Goal: Complete application form

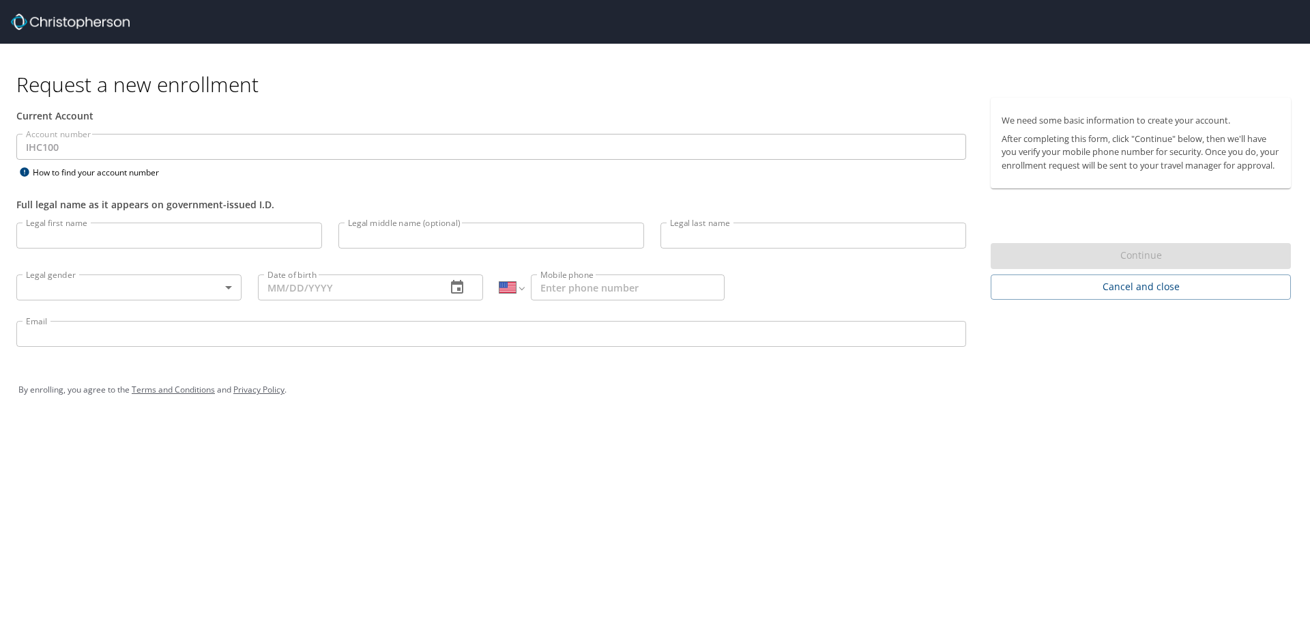
select select "US"
click at [117, 231] on input "Legal first name" at bounding box center [169, 235] width 306 height 26
type input "[PERSON_NAME]"
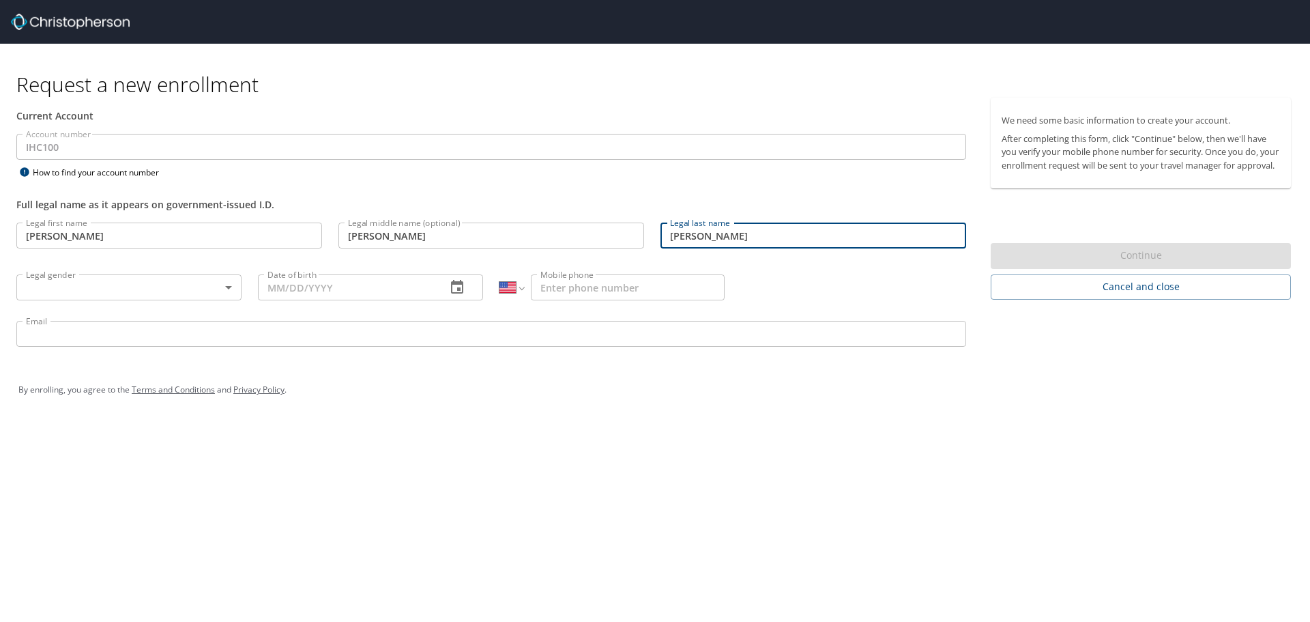
type input "[PERSON_NAME]"
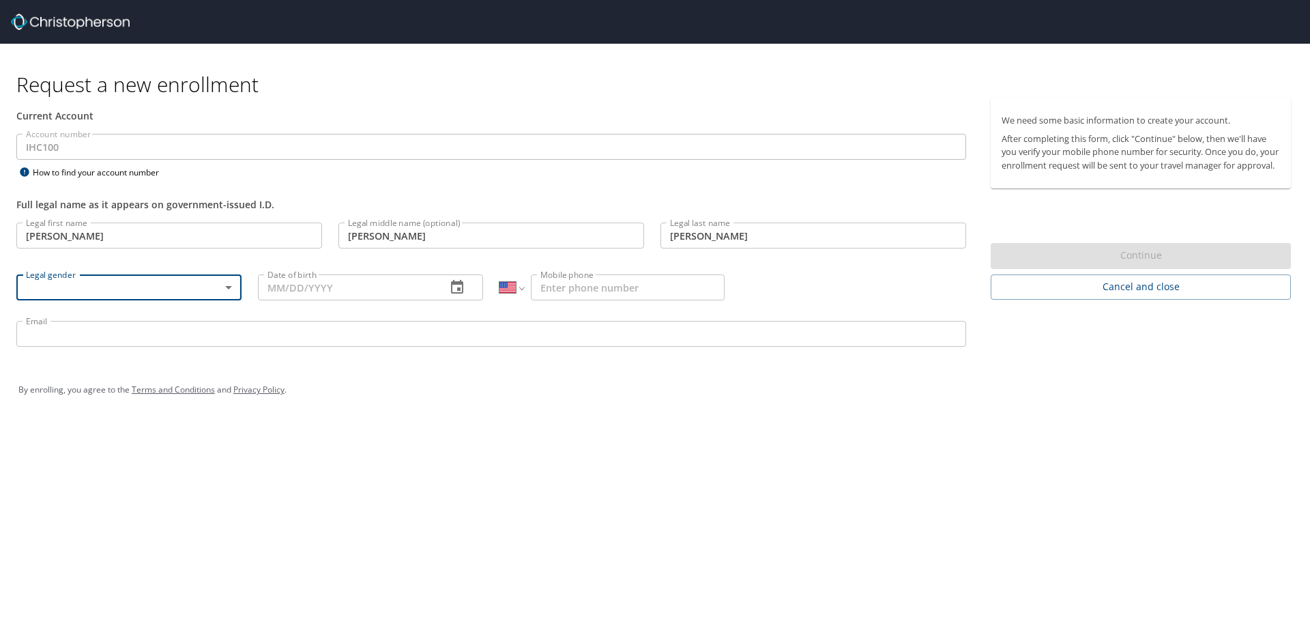
click at [234, 287] on body "Request a new enrollment Current Account Account number IHC100 Account number H…" at bounding box center [655, 311] width 1310 height 622
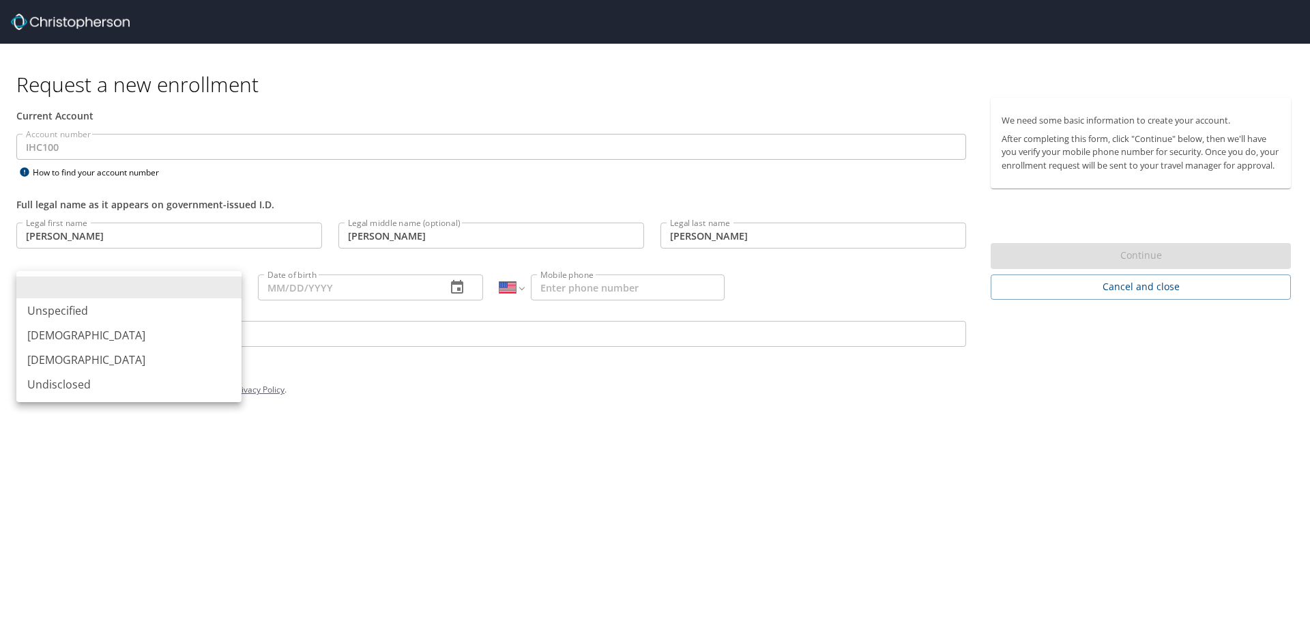
click at [72, 330] on li "[DEMOGRAPHIC_DATA]" at bounding box center [128, 335] width 225 height 25
type input "[DEMOGRAPHIC_DATA]"
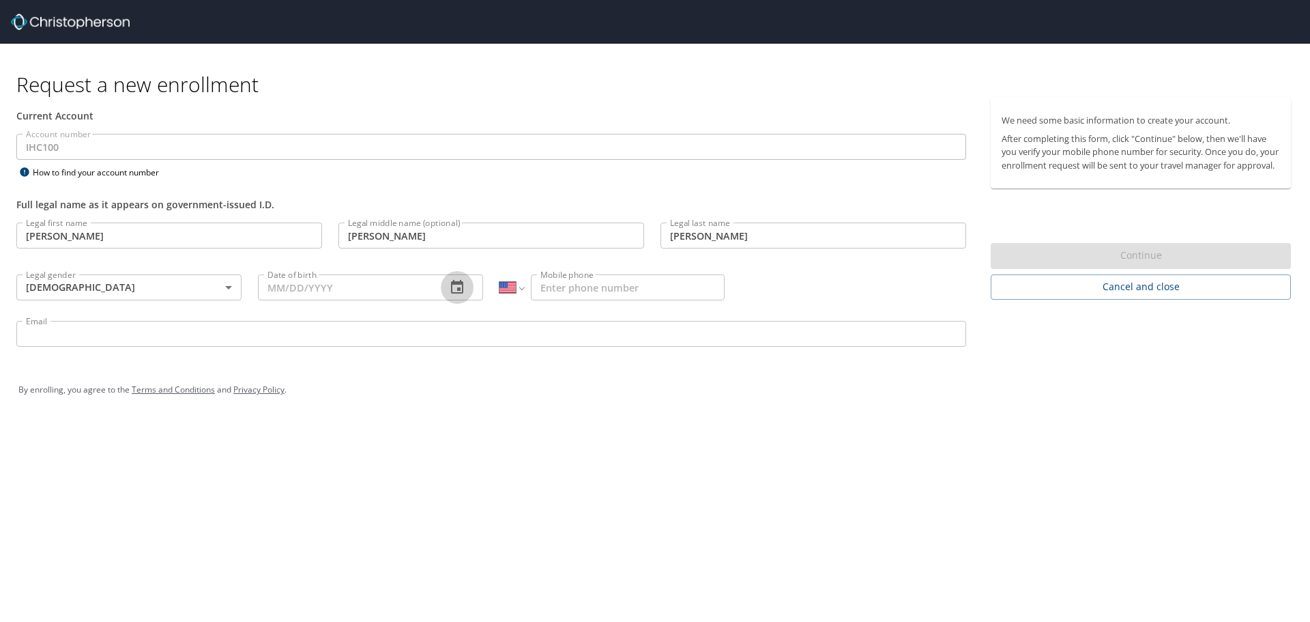
click at [446, 287] on button "button" at bounding box center [457, 287] width 33 height 33
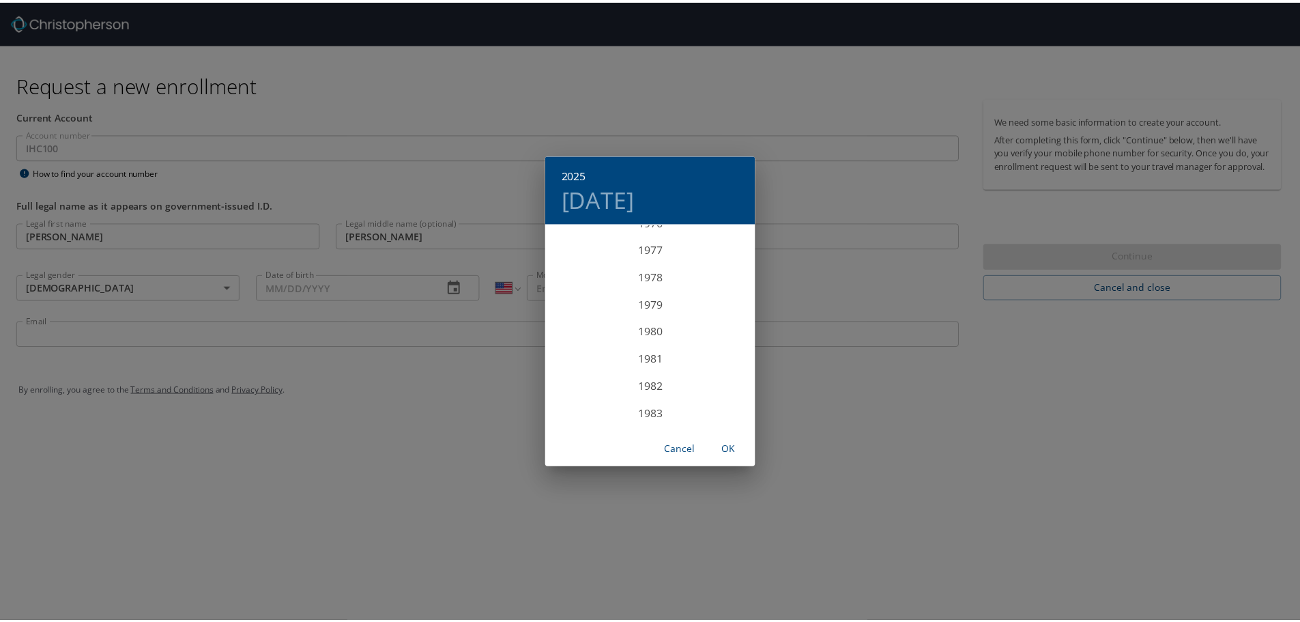
scroll to position [2129, 0]
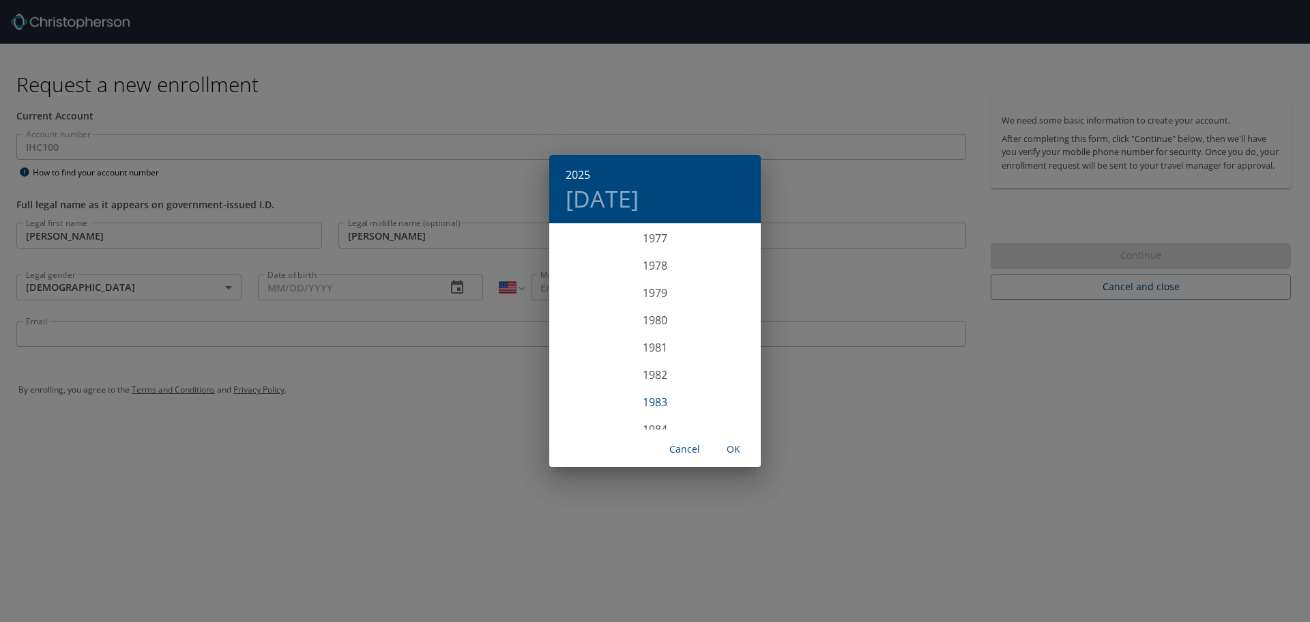
click at [652, 400] on div "1983" at bounding box center [654, 401] width 211 height 27
click at [656, 305] on div "May" at bounding box center [654, 301] width 70 height 51
click at [678, 367] on p "26" at bounding box center [682, 369] width 10 height 9
click at [738, 453] on span "OK" at bounding box center [733, 449] width 33 height 17
type input "[DATE]"
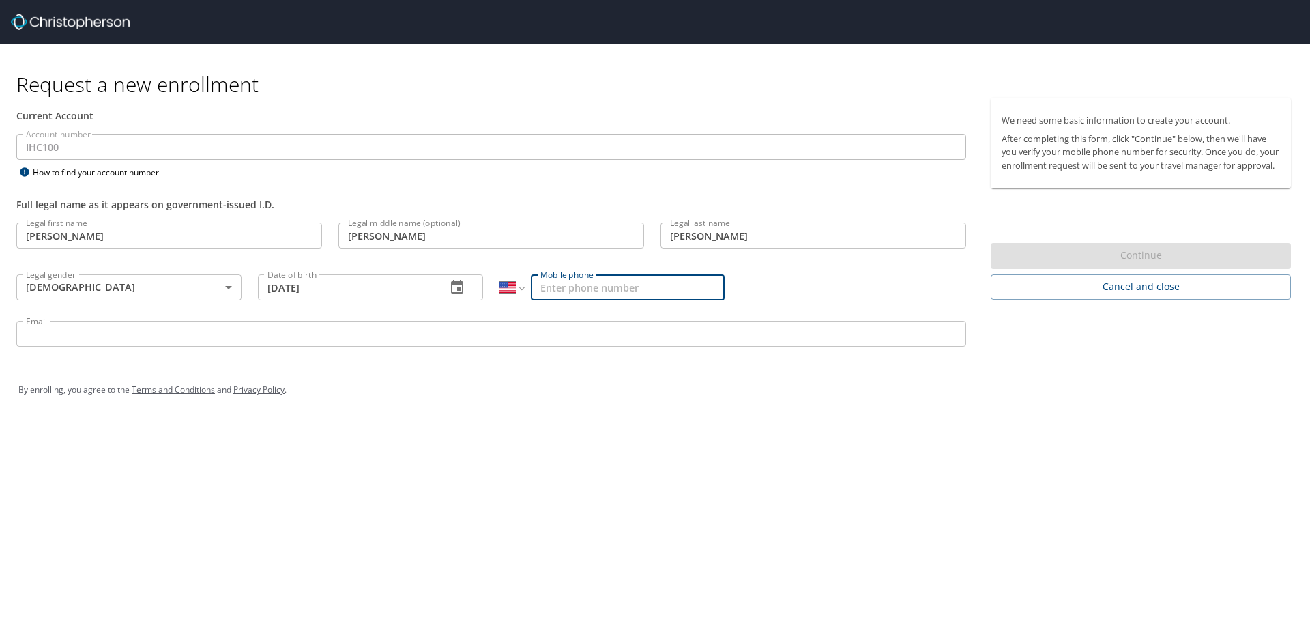
click at [557, 274] on input "Mobile phone" at bounding box center [628, 287] width 194 height 26
type input "[PHONE_NUMBER]"
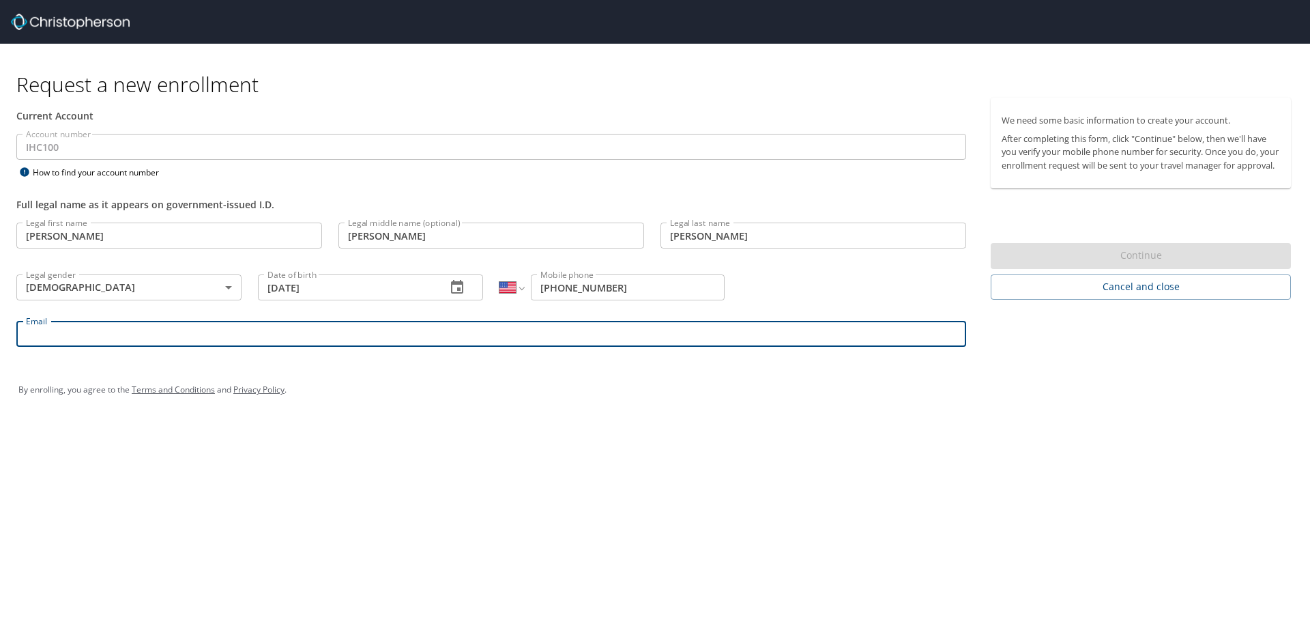
click at [201, 342] on input "Email" at bounding box center [491, 334] width 950 height 26
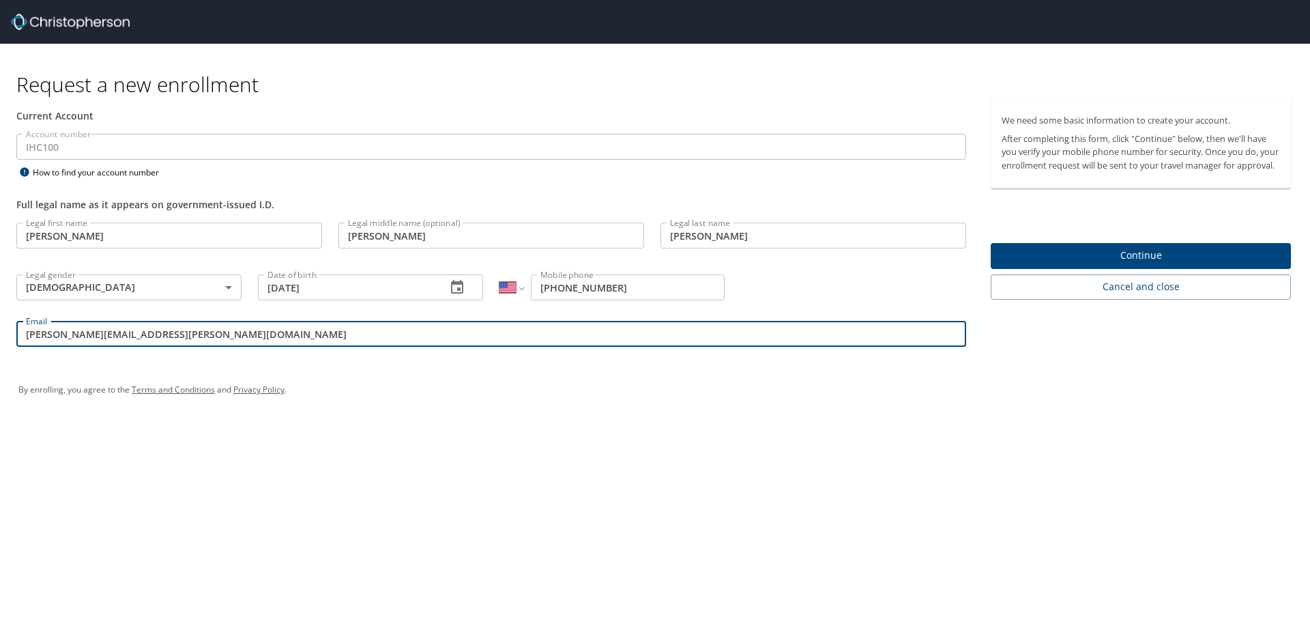
type input "[PERSON_NAME][EMAIL_ADDRESS][PERSON_NAME][DOMAIN_NAME]"
click at [1162, 264] on span "Continue" at bounding box center [1141, 255] width 278 height 17
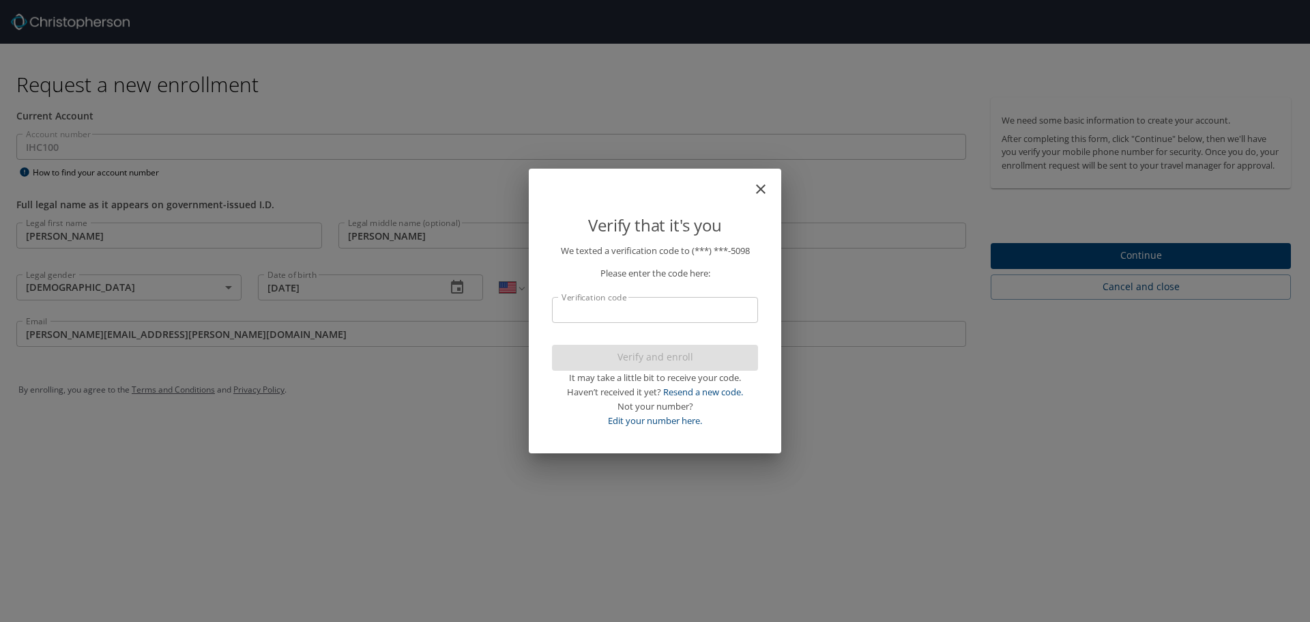
click at [633, 306] on input "Verification code" at bounding box center [655, 310] width 206 height 26
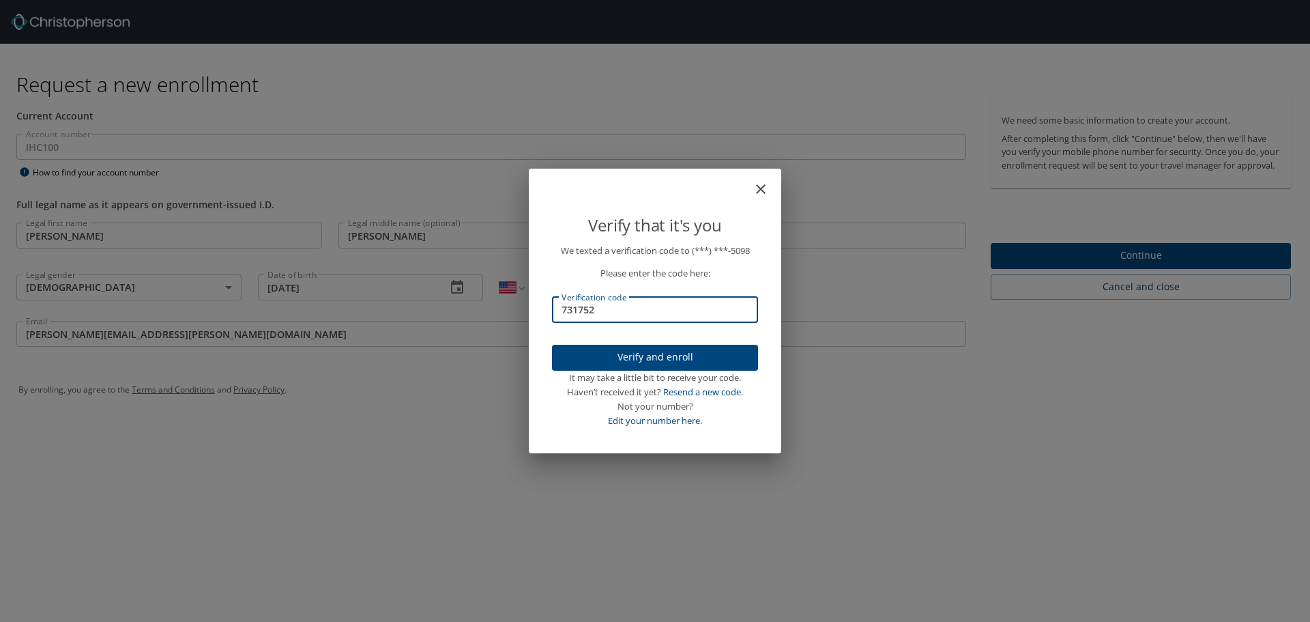
type input "731752"
click at [643, 349] on span "Verify and enroll" at bounding box center [655, 357] width 184 height 17
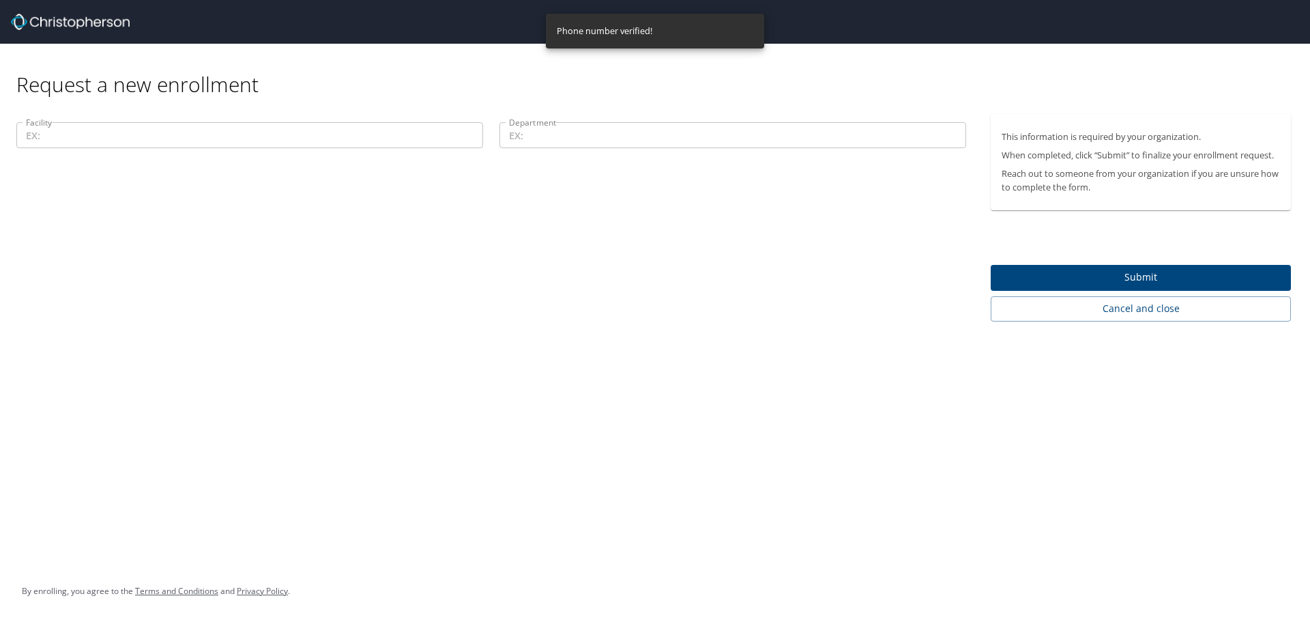
click at [174, 136] on input "Facility" at bounding box center [249, 135] width 467 height 26
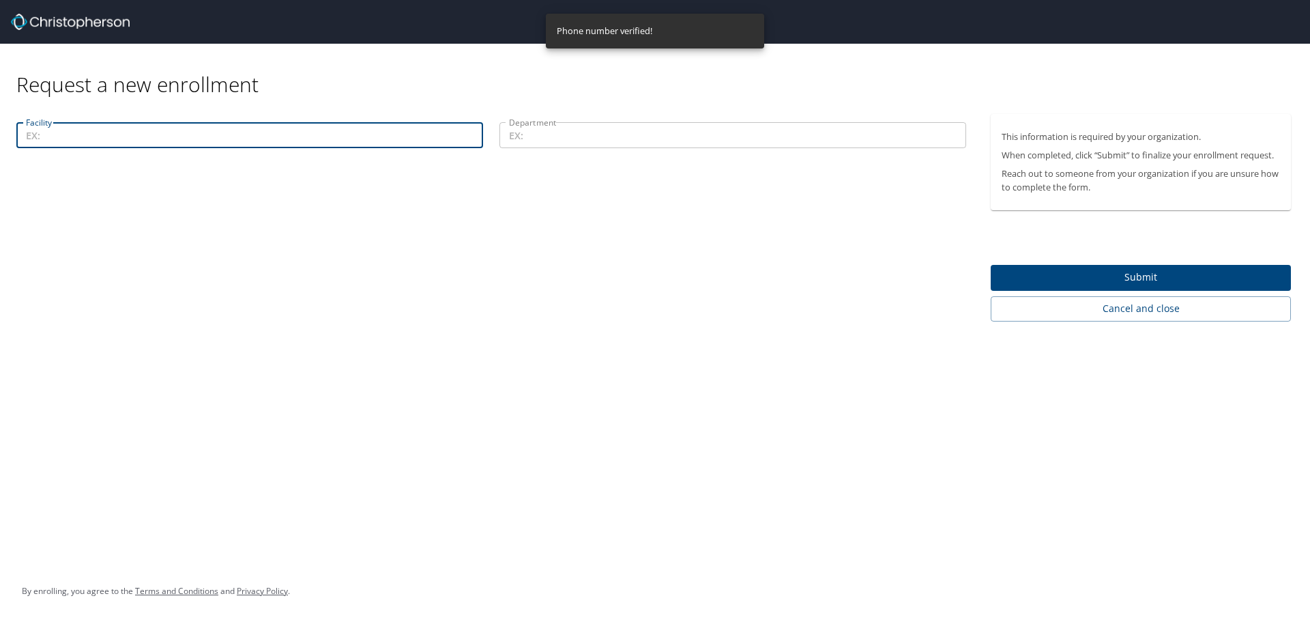
click at [676, 129] on input "Department" at bounding box center [732, 135] width 467 height 26
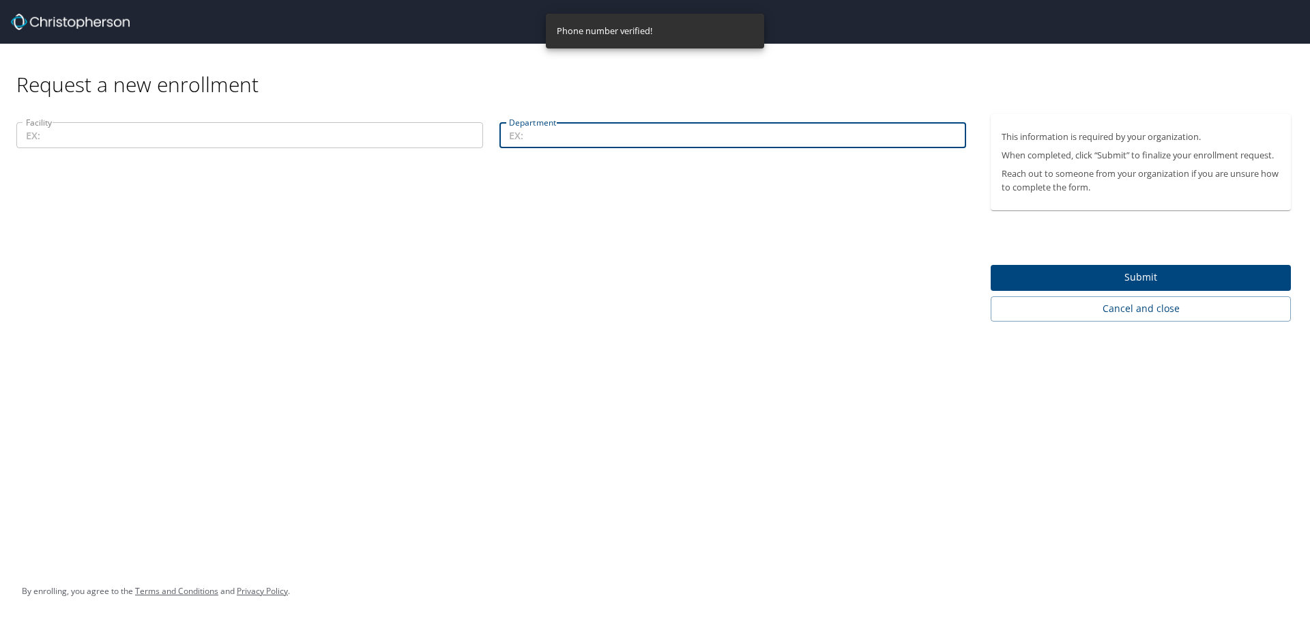
click at [173, 137] on input "Facility" at bounding box center [249, 135] width 467 height 26
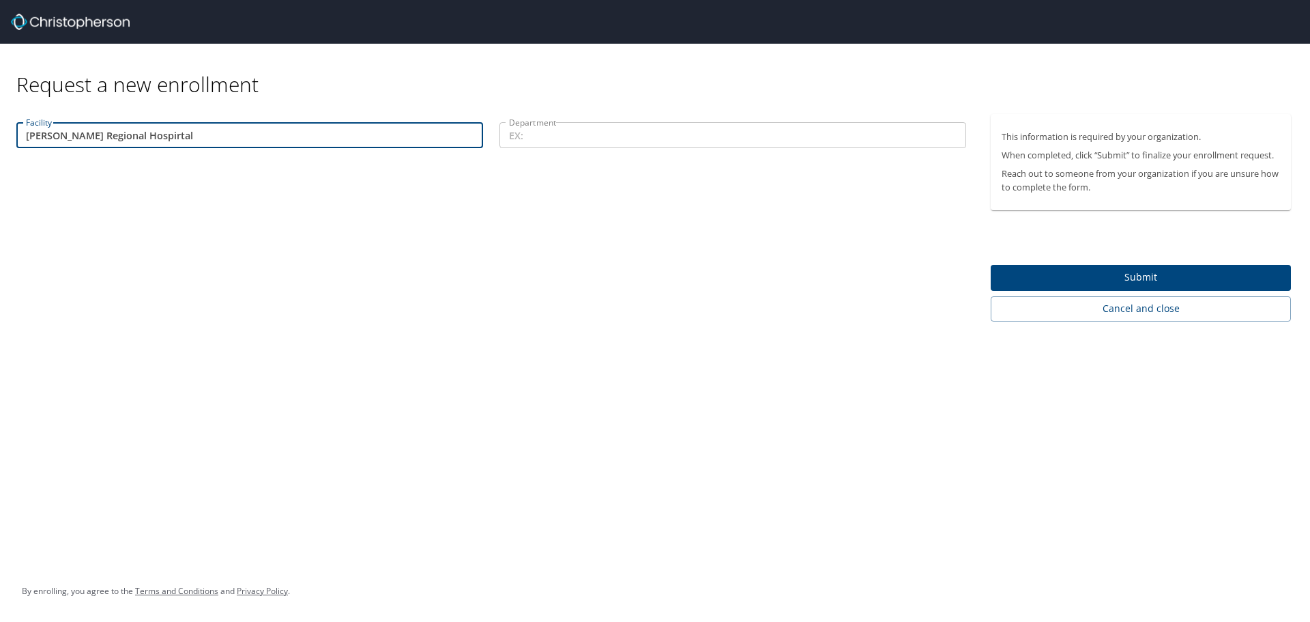
type input "[PERSON_NAME] Regional Hospirtal"
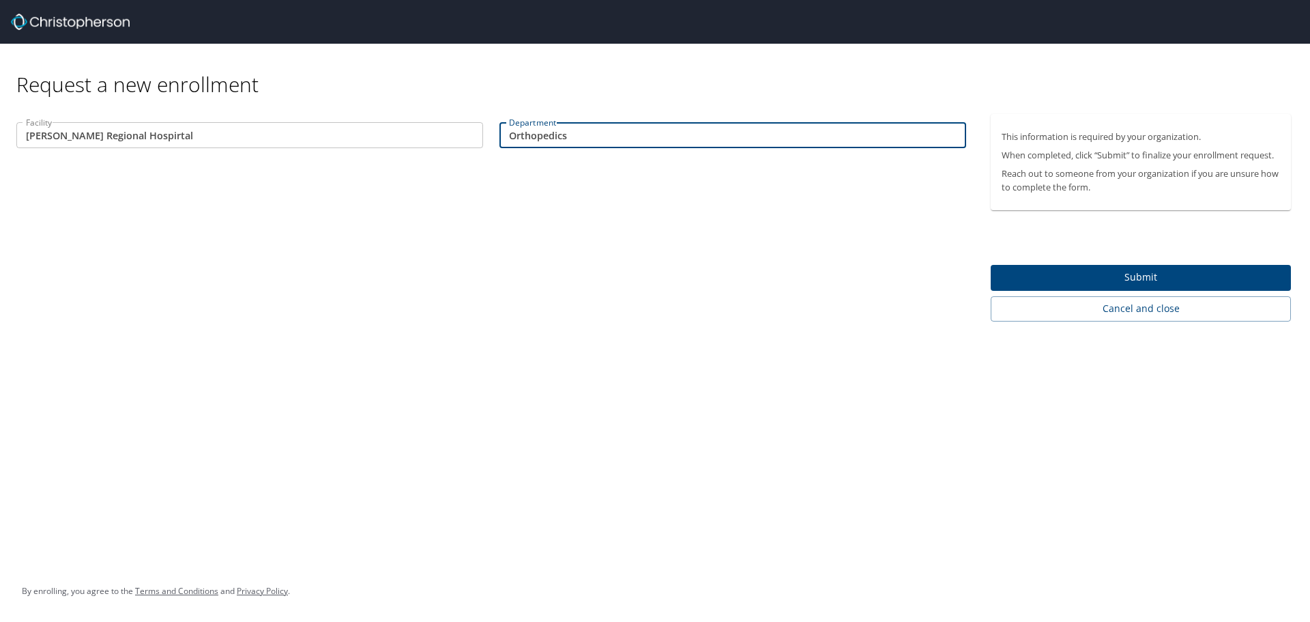
type input "Orthopedics"
click at [1111, 274] on span "Submit" at bounding box center [1141, 277] width 278 height 17
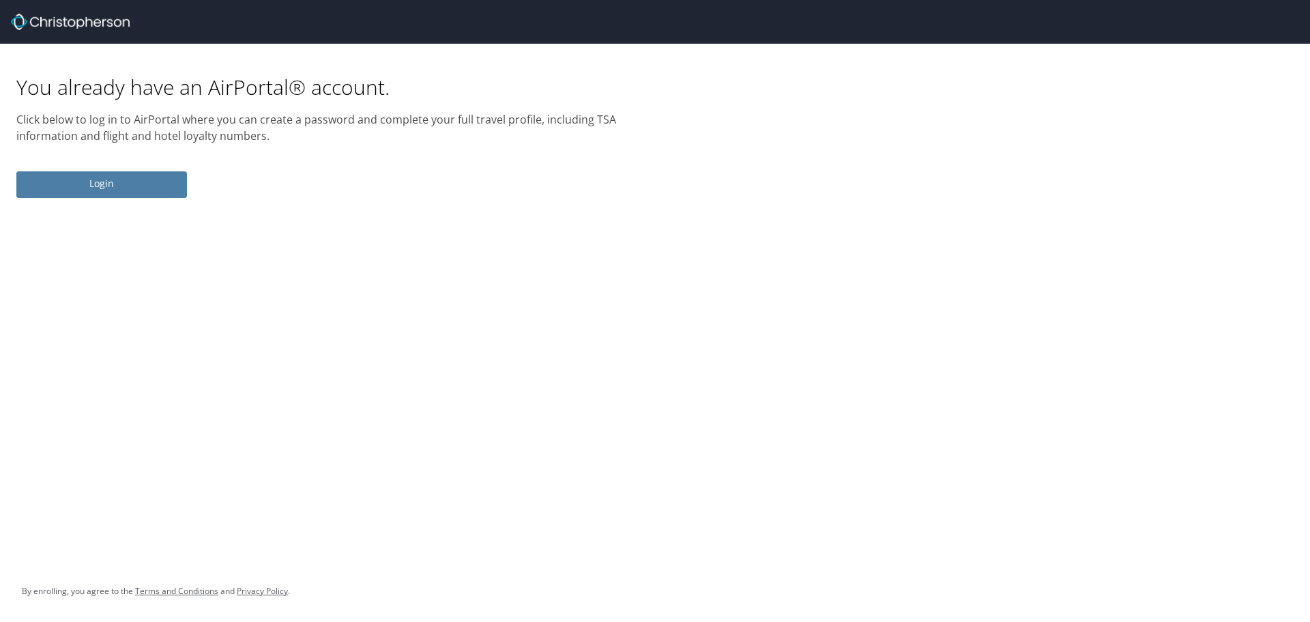
click at [156, 181] on span "Login" at bounding box center [101, 183] width 149 height 17
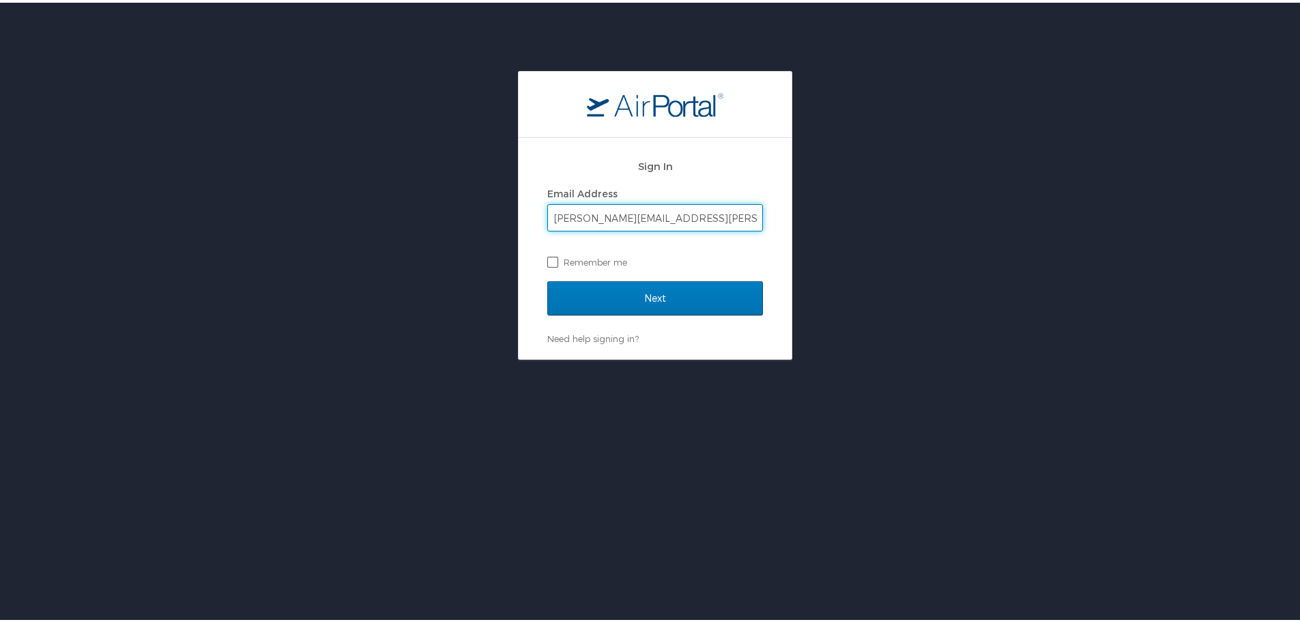
type input "[PERSON_NAME][EMAIL_ADDRESS][PERSON_NAME][DOMAIN_NAME]"
click at [547, 252] on label "Remember me" at bounding box center [655, 259] width 216 height 20
click at [547, 254] on input "Remember me" at bounding box center [551, 258] width 9 height 9
checkbox input "true"
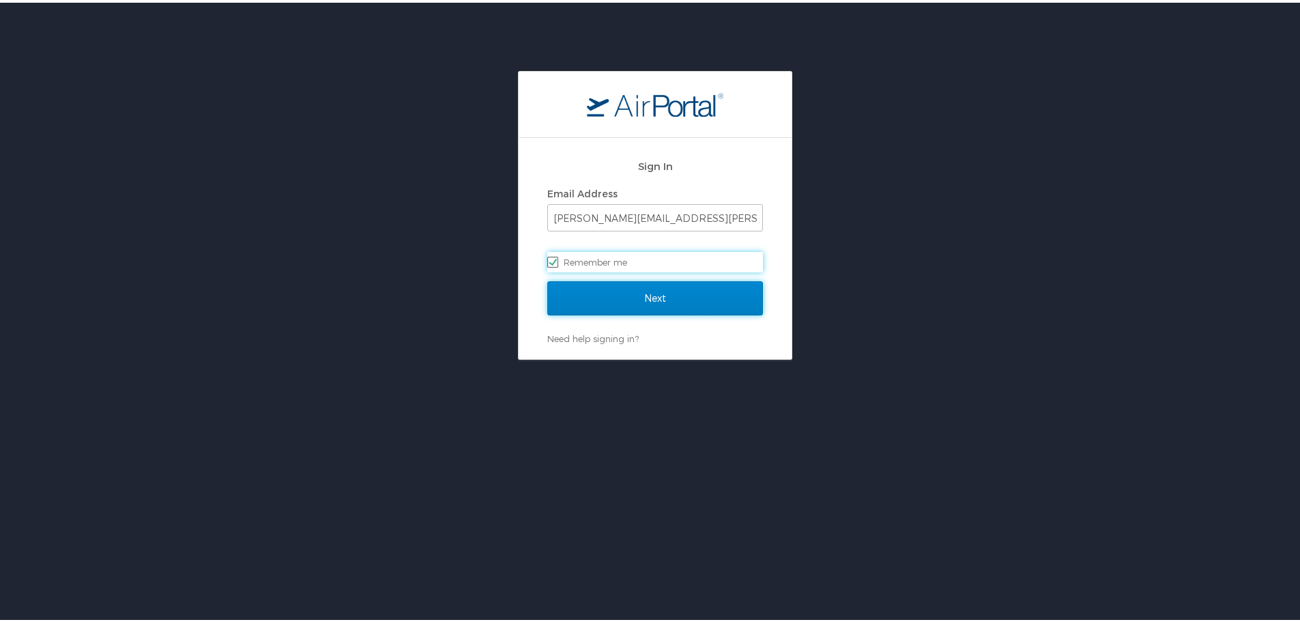
click at [592, 308] on input "Next" at bounding box center [655, 295] width 216 height 34
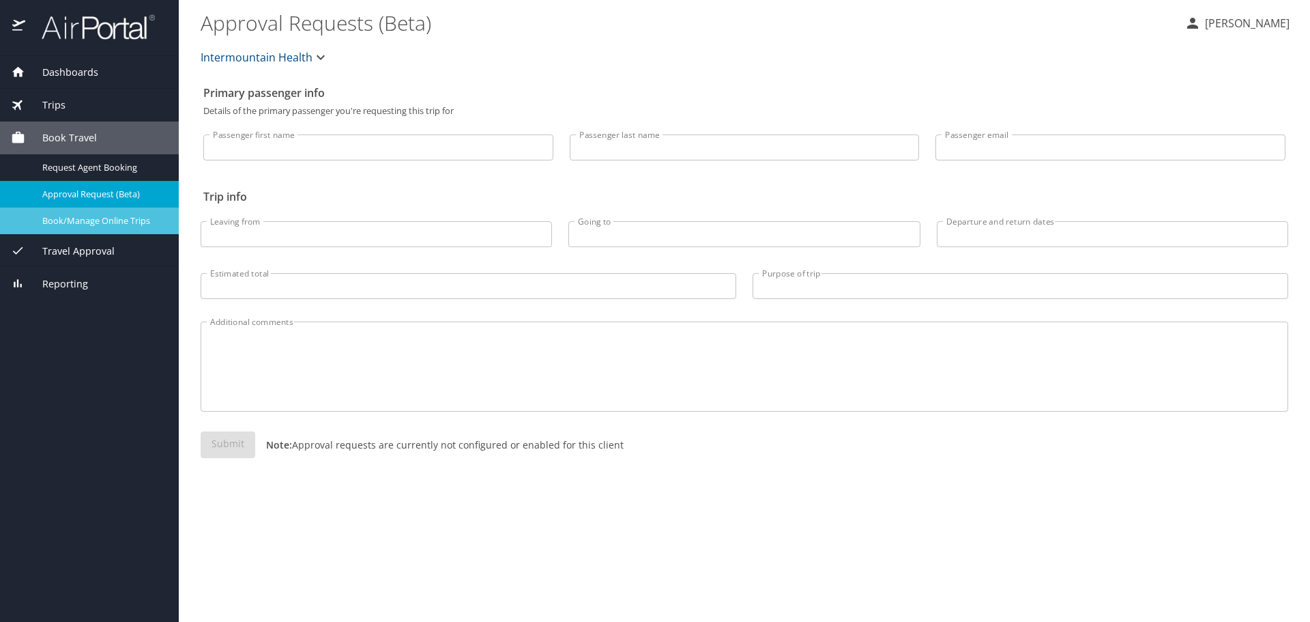
click at [78, 221] on span "Book/Manage Online Trips" at bounding box center [102, 220] width 120 height 13
